Goal: Task Accomplishment & Management: Manage account settings

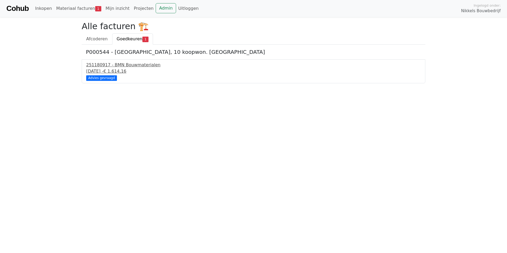
click at [132, 66] on div "251180917 - BMN Bouwmaterialen" at bounding box center [253, 65] width 334 height 6
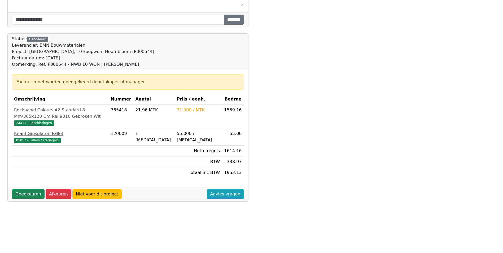
scroll to position [170, 0]
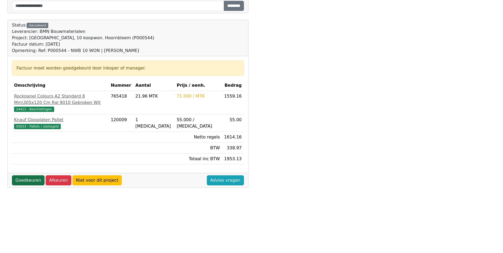
click at [33, 183] on link "Goedkeuren" at bounding box center [28, 180] width 33 height 10
